Goal: Task Accomplishment & Management: Complete application form

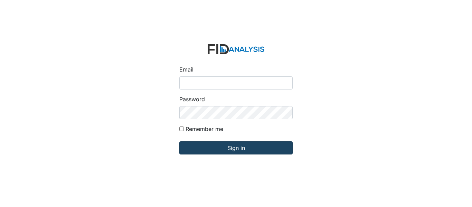
type input "[EMAIL_ADDRESS][DOMAIN_NAME]"
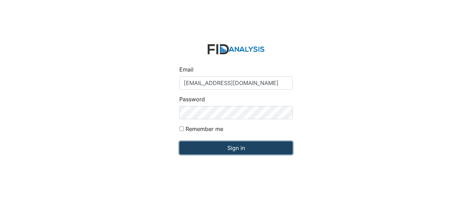
click at [215, 147] on input "Sign in" at bounding box center [235, 147] width 113 height 13
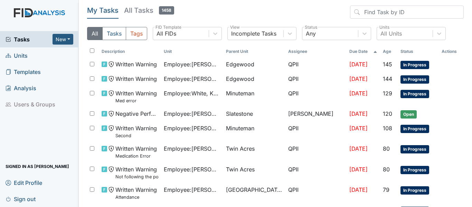
click at [18, 58] on span "Units" at bounding box center [17, 55] width 22 height 11
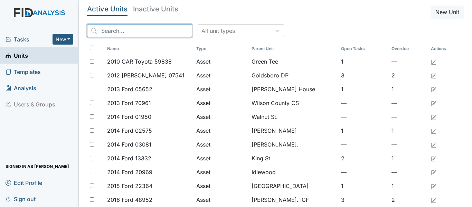
click at [104, 32] on input "search" at bounding box center [139, 30] width 105 height 13
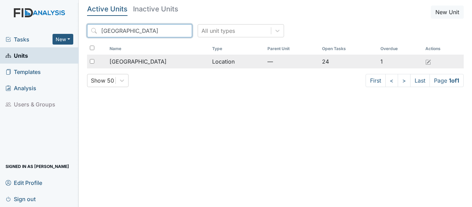
type input "Beaufort"
click at [92, 61] on input "checkbox" at bounding box center [92, 61] width 4 height 4
checkbox input "true"
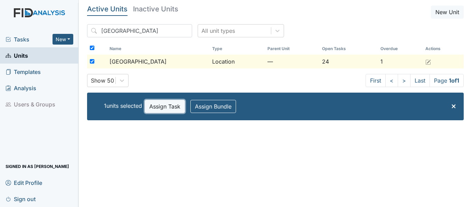
click at [170, 110] on button "Assign Task" at bounding box center [165, 106] width 40 height 13
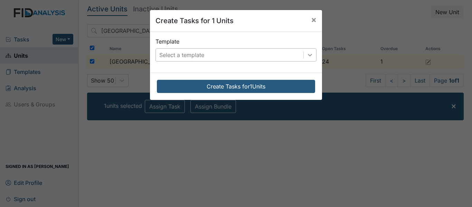
click at [309, 56] on icon at bounding box center [309, 54] width 7 height 7
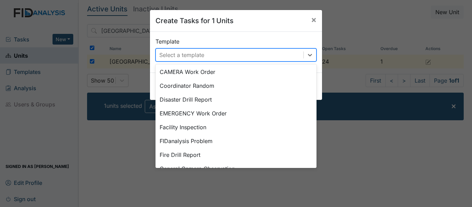
scroll to position [79, 0]
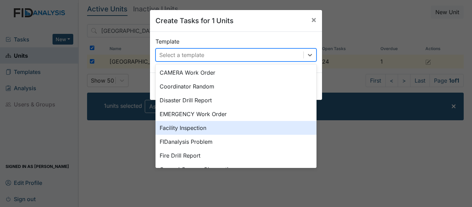
click at [171, 126] on div "Facility Inspection" at bounding box center [235, 128] width 161 height 14
click at [171, 73] on div "Template option Facility Inspection focused, 0 of 2. 29 results available. Use …" at bounding box center [236, 52] width 172 height 41
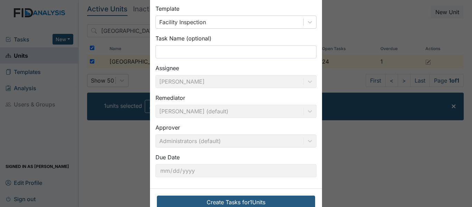
scroll to position [51, 0]
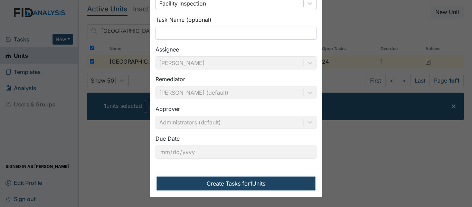
drag, startPoint x: 251, startPoint y: 188, endPoint x: 253, endPoint y: 182, distance: 5.5
click at [253, 182] on button "Create Tasks for 1 Units" at bounding box center [236, 183] width 158 height 13
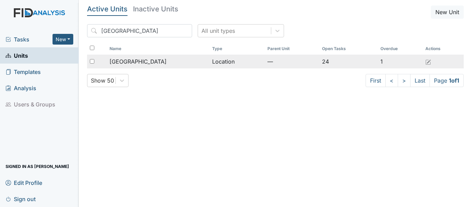
click at [93, 61] on input "checkbox" at bounding box center [92, 61] width 4 height 4
checkbox input "true"
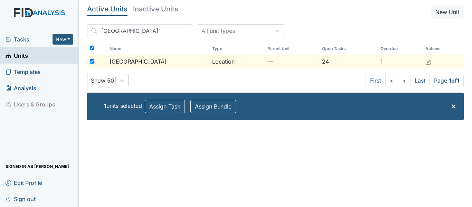
click at [193, 86] on div "Show 50 First < > Last Page 1 of 1" at bounding box center [275, 80] width 376 height 13
click at [137, 62] on span "[GEOGRAPHIC_DATA]" at bounding box center [137, 61] width 57 height 8
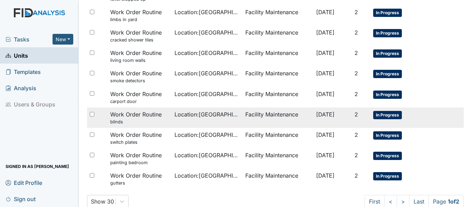
scroll to position [497, 0]
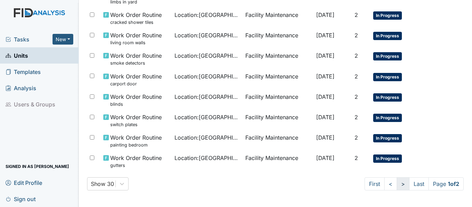
click at [396, 184] on link ">" at bounding box center [402, 183] width 13 height 13
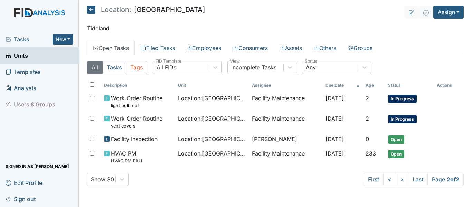
scroll to position [0, 0]
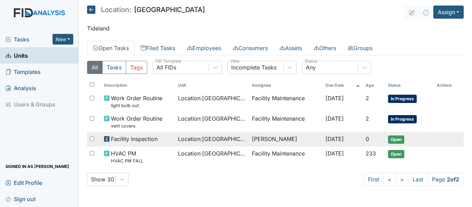
click at [142, 138] on span "Facility Inspection" at bounding box center [134, 139] width 47 height 8
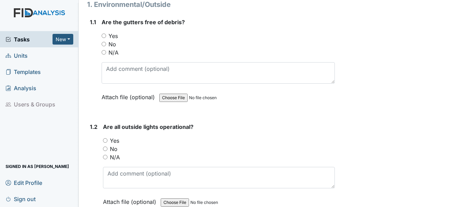
scroll to position [104, 0]
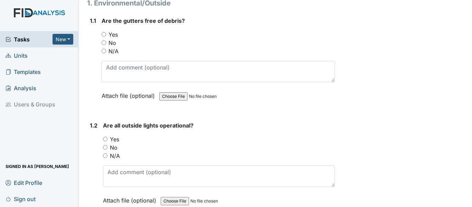
click at [104, 40] on input "No" at bounding box center [104, 42] width 4 height 4
radio input "true"
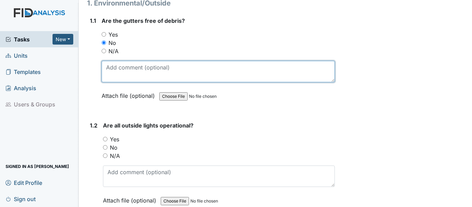
click at [109, 67] on textarea at bounding box center [218, 71] width 233 height 21
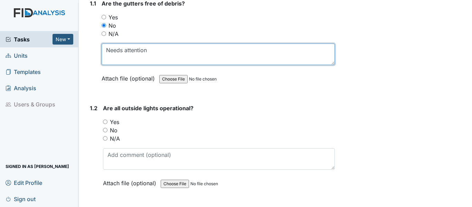
scroll to position [138, 0]
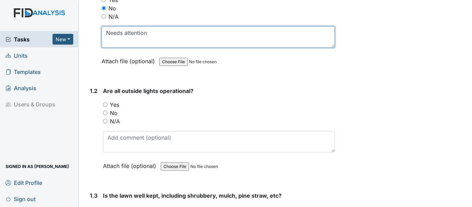
type textarea "Needs attention"
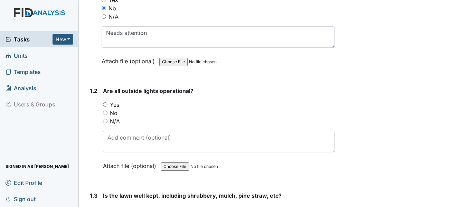
click at [106, 102] on input "Yes" at bounding box center [105, 104] width 4 height 4
radio input "true"
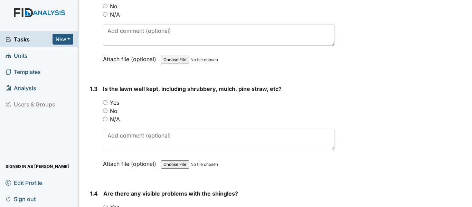
scroll to position [276, 0]
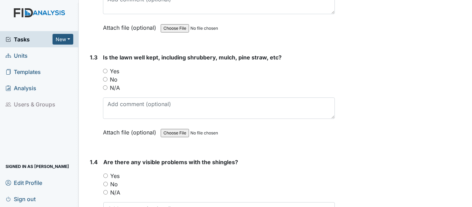
click at [105, 69] on input "Yes" at bounding box center [105, 71] width 4 height 4
radio input "true"
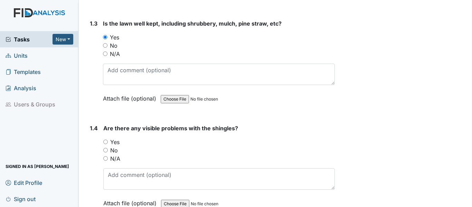
scroll to position [345, 0]
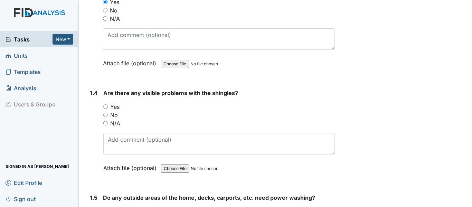
click at [106, 113] on input "No" at bounding box center [105, 115] width 4 height 4
radio input "true"
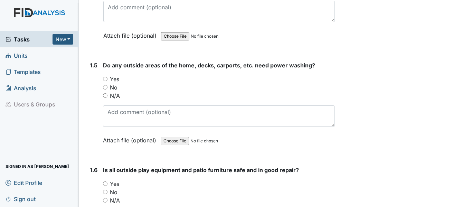
scroll to position [484, 0]
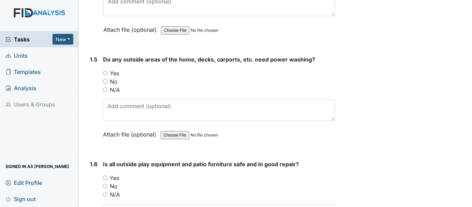
click at [105, 71] on input "Yes" at bounding box center [105, 73] width 4 height 4
radio input "true"
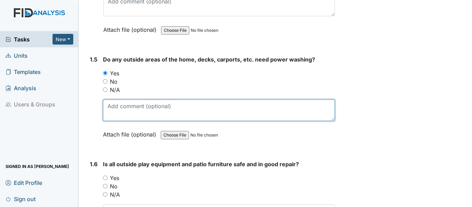
click at [111, 102] on textarea at bounding box center [219, 109] width 232 height 21
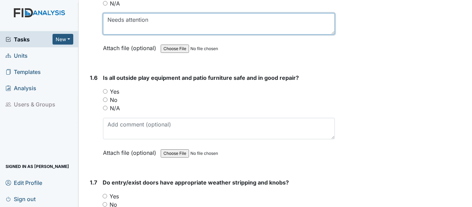
scroll to position [587, 0]
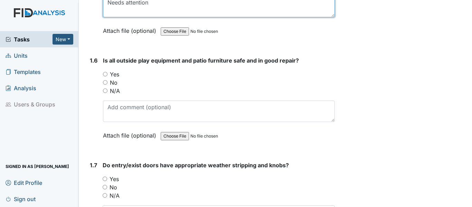
type textarea "Needs attention"
click at [104, 72] on input "Yes" at bounding box center [105, 74] width 4 height 4
radio input "true"
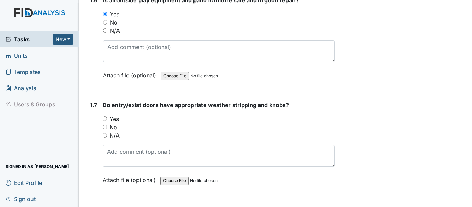
scroll to position [656, 0]
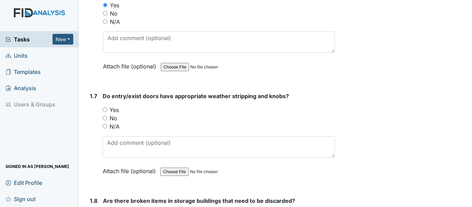
click at [104, 107] on input "Yes" at bounding box center [105, 109] width 4 height 4
radio input "true"
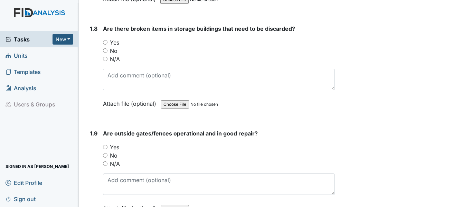
scroll to position [829, 0]
click at [106, 48] on input "No" at bounding box center [105, 50] width 4 height 4
radio input "true"
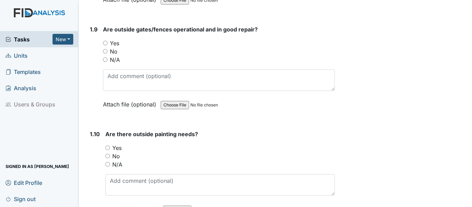
scroll to position [933, 0]
click at [105, 40] on input "Yes" at bounding box center [105, 42] width 4 height 4
radio input "true"
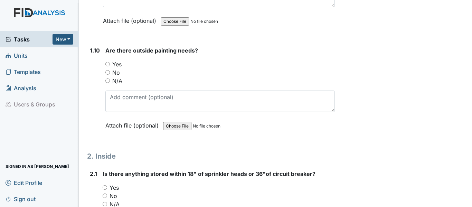
scroll to position [1036, 0]
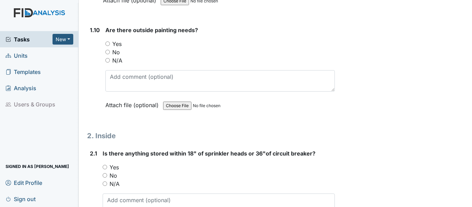
click at [107, 50] on input "No" at bounding box center [107, 52] width 4 height 4
radio input "true"
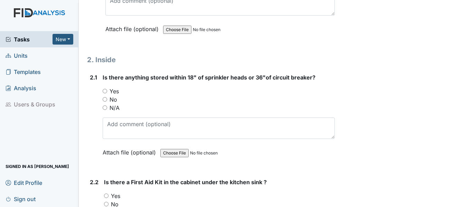
scroll to position [1140, 0]
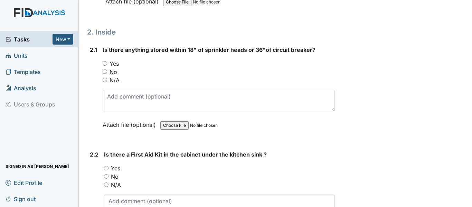
click at [104, 69] on input "No" at bounding box center [105, 71] width 4 height 4
radio input "true"
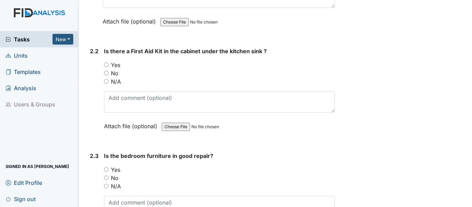
scroll to position [1278, 0]
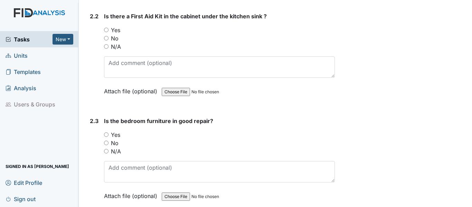
click at [106, 28] on input "Yes" at bounding box center [106, 30] width 4 height 4
radio input "true"
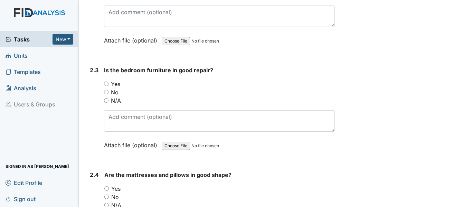
scroll to position [1381, 0]
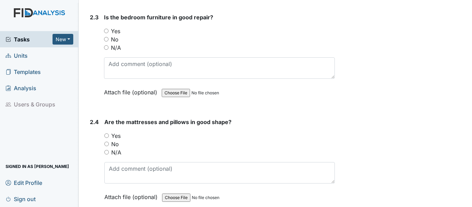
click at [106, 29] on input "Yes" at bounding box center [106, 31] width 4 height 4
radio input "true"
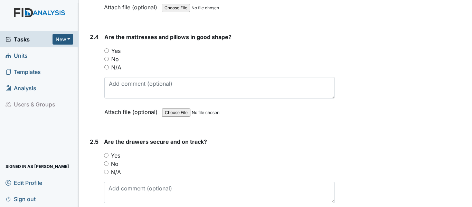
scroll to position [1485, 0]
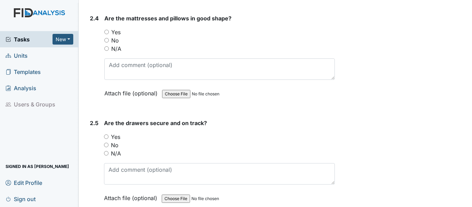
click at [106, 30] on input "Yes" at bounding box center [106, 32] width 4 height 4
radio input "true"
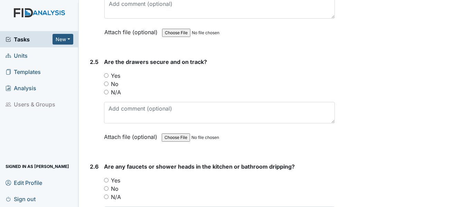
scroll to position [1554, 0]
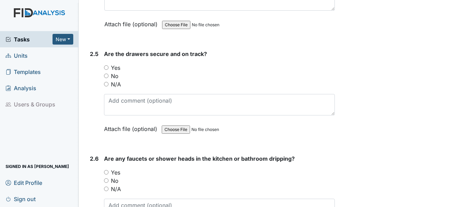
click at [106, 65] on input "Yes" at bounding box center [106, 67] width 4 height 4
radio input "true"
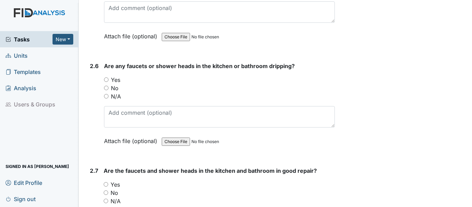
scroll to position [1658, 0]
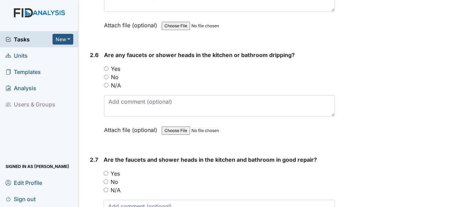
click at [105, 75] on input "No" at bounding box center [106, 77] width 4 height 4
radio input "true"
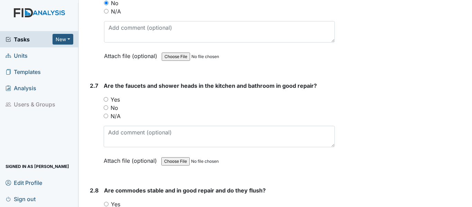
scroll to position [1761, 0]
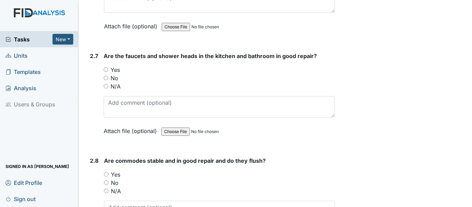
click at [106, 67] on input "Yes" at bounding box center [106, 69] width 4 height 4
radio input "true"
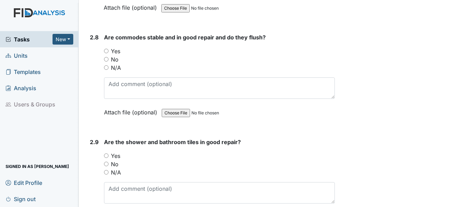
scroll to position [1900, 0]
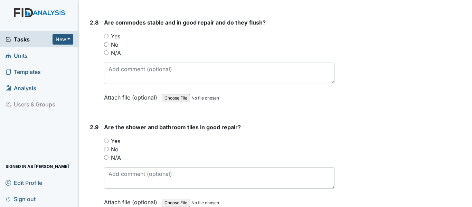
click at [107, 34] on input "Yes" at bounding box center [106, 36] width 4 height 4
radio input "true"
click at [105, 138] on input "Yes" at bounding box center [106, 140] width 4 height 4
radio input "true"
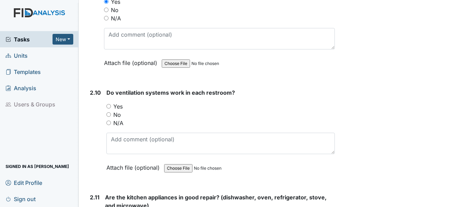
scroll to position [2072, 0]
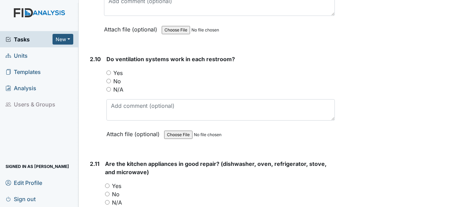
click at [107, 70] on input "Yes" at bounding box center [108, 72] width 4 height 4
radio input "true"
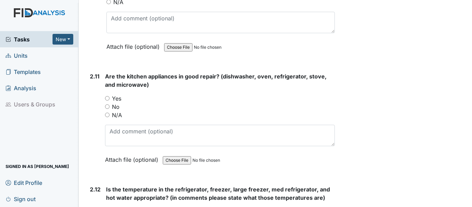
scroll to position [2210, 0]
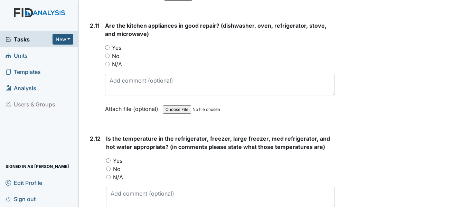
click at [108, 45] on input "Yes" at bounding box center [107, 47] width 4 height 4
radio input "true"
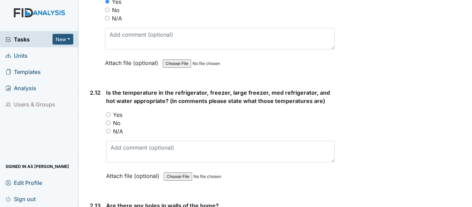
scroll to position [2314, 0]
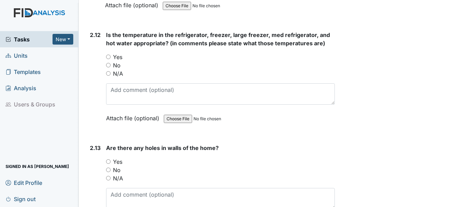
click at [108, 55] on input "Yes" at bounding box center [108, 57] width 4 height 4
radio input "true"
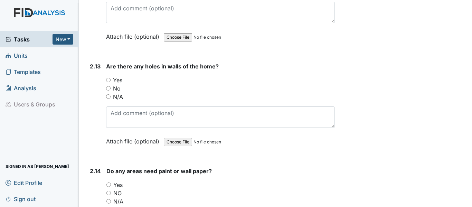
scroll to position [2418, 0]
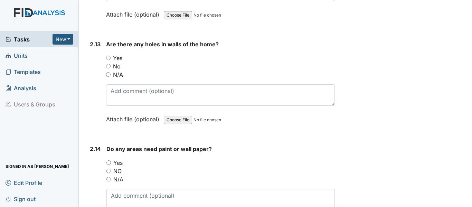
click at [106, 64] on input "No" at bounding box center [108, 66] width 4 height 4
radio input "true"
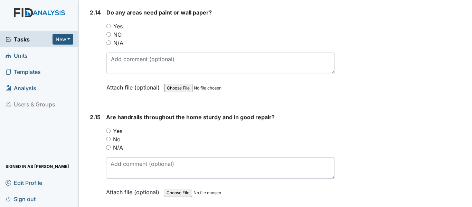
scroll to position [2556, 0]
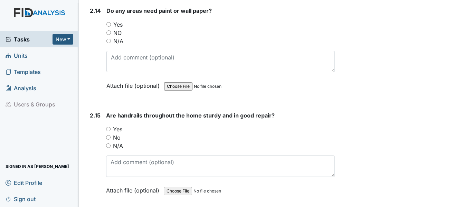
click at [108, 143] on input "N/A" at bounding box center [108, 145] width 4 height 4
radio input "true"
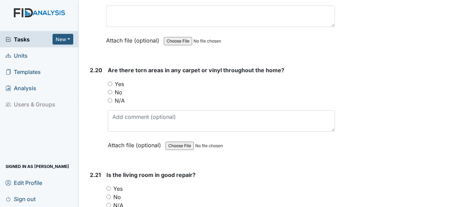
scroll to position [3108, 0]
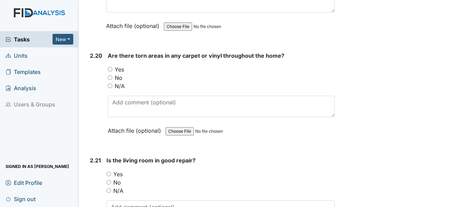
click at [109, 172] on input "Yes" at bounding box center [108, 174] width 4 height 4
radio input "true"
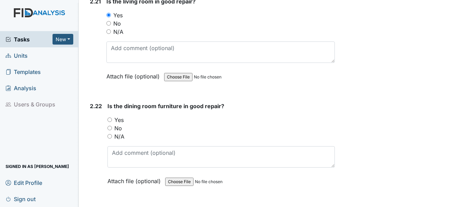
scroll to position [3316, 0]
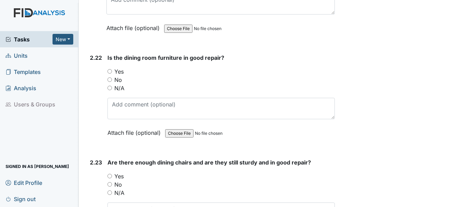
click at [110, 69] on input "Yes" at bounding box center [109, 71] width 4 height 4
radio input "true"
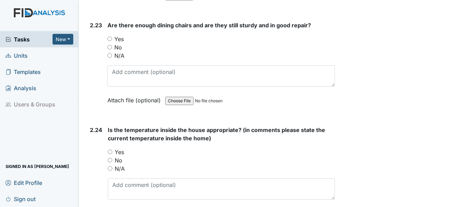
scroll to position [3454, 0]
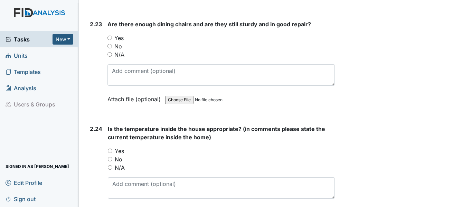
click at [111, 149] on input "Yes" at bounding box center [110, 151] width 4 height 4
radio input "true"
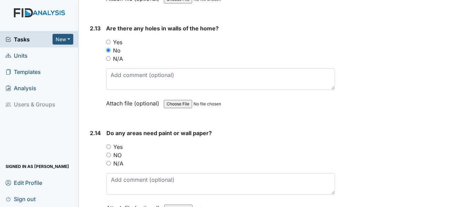
scroll to position [2468, 0]
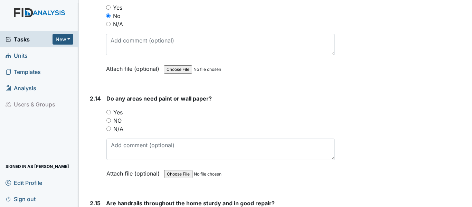
click at [109, 118] on input "NO" at bounding box center [108, 120] width 4 height 4
radio input "true"
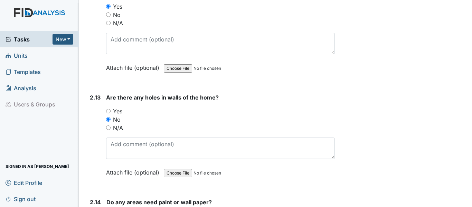
click at [110, 109] on input "Yes" at bounding box center [108, 111] width 4 height 4
radio input "true"
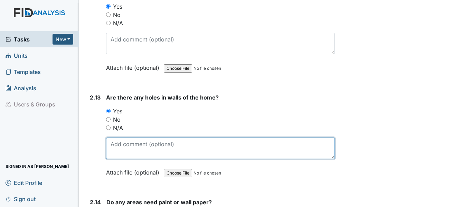
click at [112, 137] on textarea at bounding box center [220, 147] width 229 height 21
click at [126, 137] on textarea "Stove light" at bounding box center [220, 147] width 229 height 21
drag, startPoint x: 154, startPoint y: 135, endPoint x: 158, endPoint y: 132, distance: 5.4
click at [155, 137] on textarea "Stove hood light" at bounding box center [220, 147] width 229 height 21
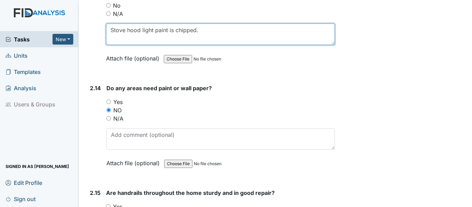
scroll to position [2468, 0]
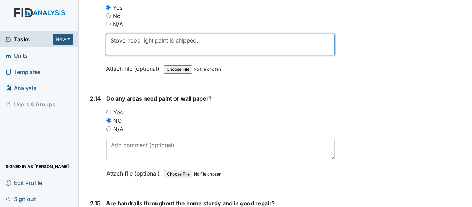
type textarea "Stove hood light paint is chipped."
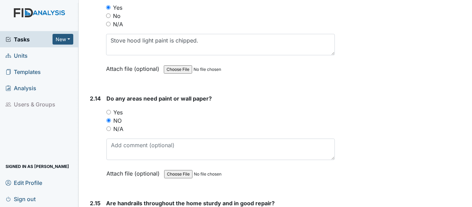
click at [109, 110] on input "Yes" at bounding box center [108, 112] width 4 height 4
radio input "true"
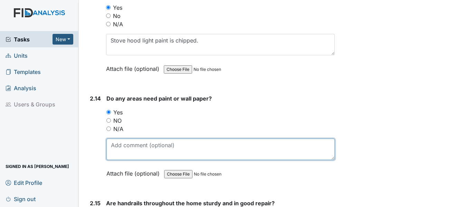
drag, startPoint x: 109, startPoint y: 137, endPoint x: 138, endPoint y: 134, distance: 29.9
click at [110, 138] on textarea at bounding box center [220, 148] width 228 height 21
type textarea "j"
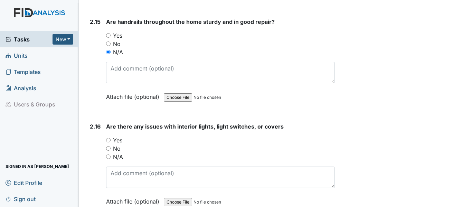
scroll to position [2641, 0]
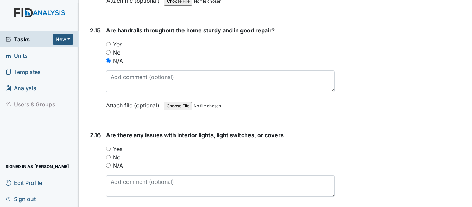
type textarea "See work orders written"
click at [108, 146] on input "Yes" at bounding box center [108, 148] width 4 height 4
radio input "true"
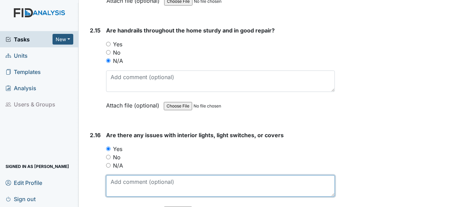
click at [112, 176] on textarea at bounding box center [220, 185] width 229 height 21
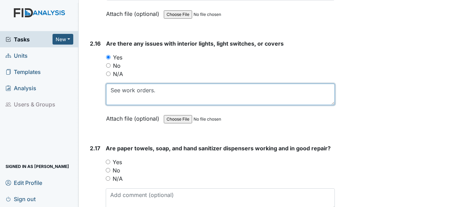
scroll to position [2744, 0]
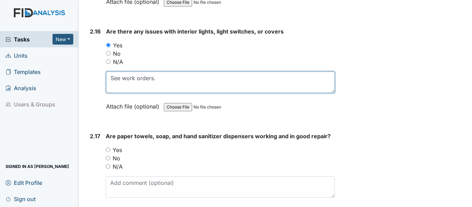
type textarea "See work orders."
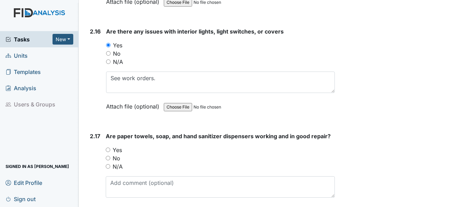
click at [110, 146] on div "Yes" at bounding box center [220, 150] width 229 height 8
click at [108, 147] on input "Yes" at bounding box center [108, 149] width 4 height 4
radio input "true"
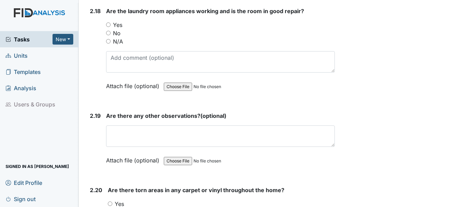
scroll to position [2986, 0]
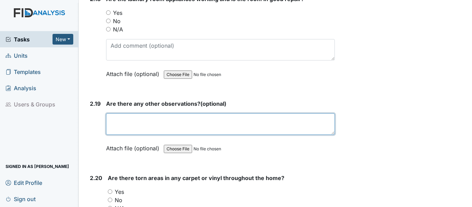
click at [121, 113] on textarea at bounding box center [220, 123] width 229 height 21
click at [254, 113] on textarea "None at the time but will submit work order as needed." at bounding box center [220, 123] width 229 height 21
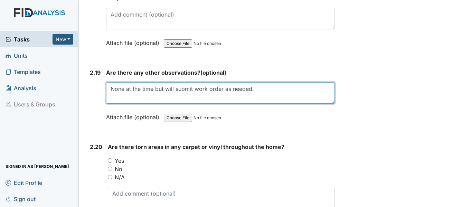
scroll to position [3090, 0]
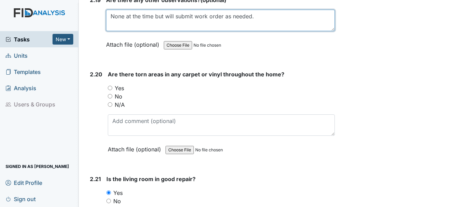
type textarea "None at the time but will submit work order as needed."
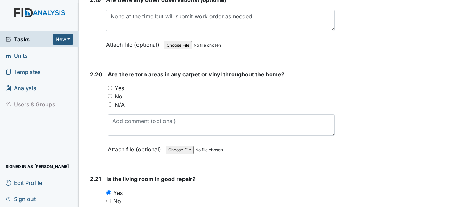
click at [110, 94] on input "No" at bounding box center [110, 96] width 4 height 4
radio input "true"
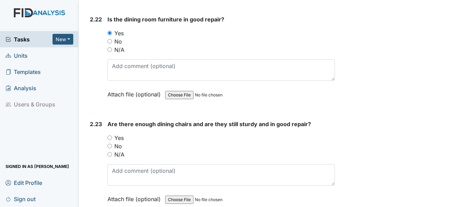
scroll to position [3366, 0]
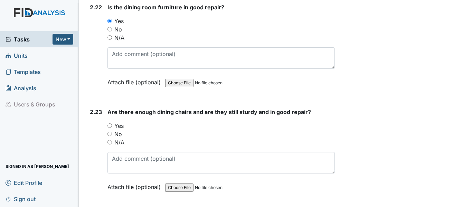
click at [109, 123] on input "Yes" at bounding box center [109, 125] width 4 height 4
radio input "true"
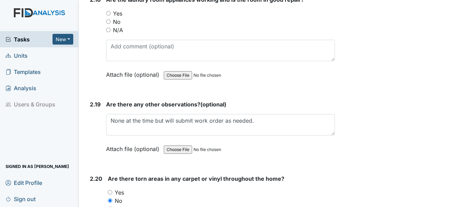
scroll to position [2986, 0]
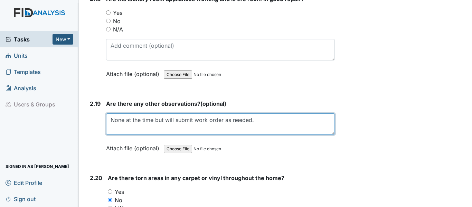
click at [254, 113] on textarea "None at the time but will submit work order as needed." at bounding box center [220, 123] width 229 height 21
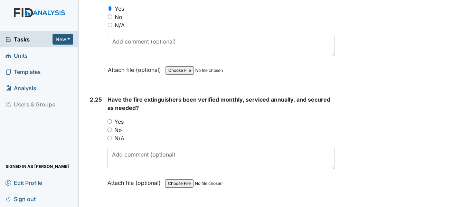
scroll to position [3608, 0]
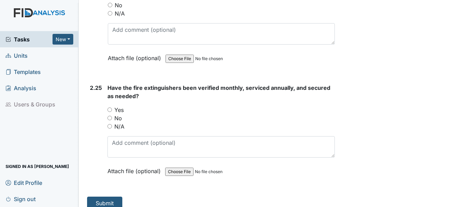
type textarea "None at the time but will submit work order as needed. Back door handle needs r…"
click at [110, 107] on input "Yes" at bounding box center [109, 109] width 4 height 4
radio input "true"
click at [108, 197] on button "Submit" at bounding box center [104, 203] width 35 height 13
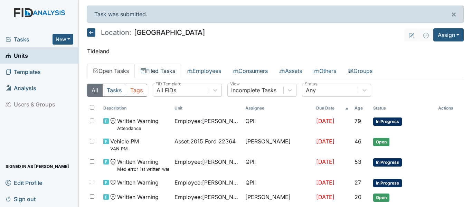
click at [164, 70] on link "Filed Tasks" at bounding box center [158, 71] width 46 height 15
